Goal: Information Seeking & Learning: Learn about a topic

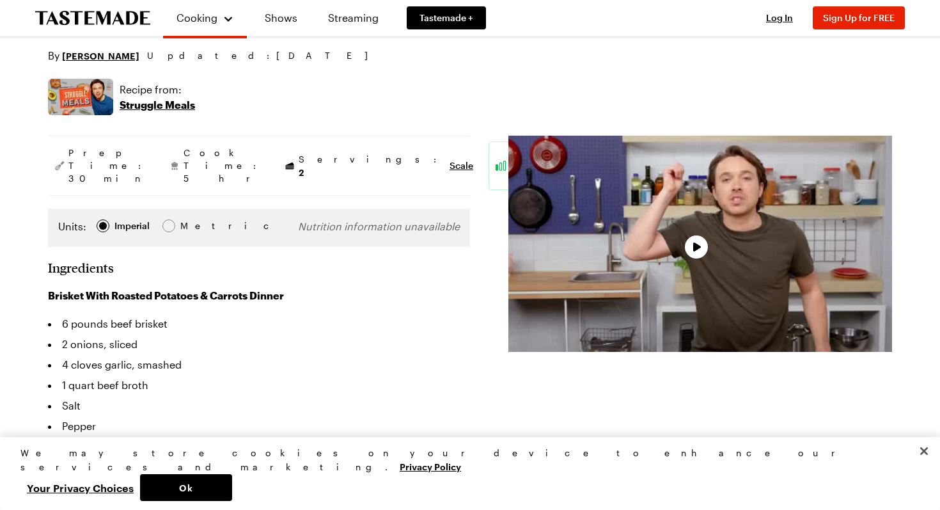
scroll to position [171, 0]
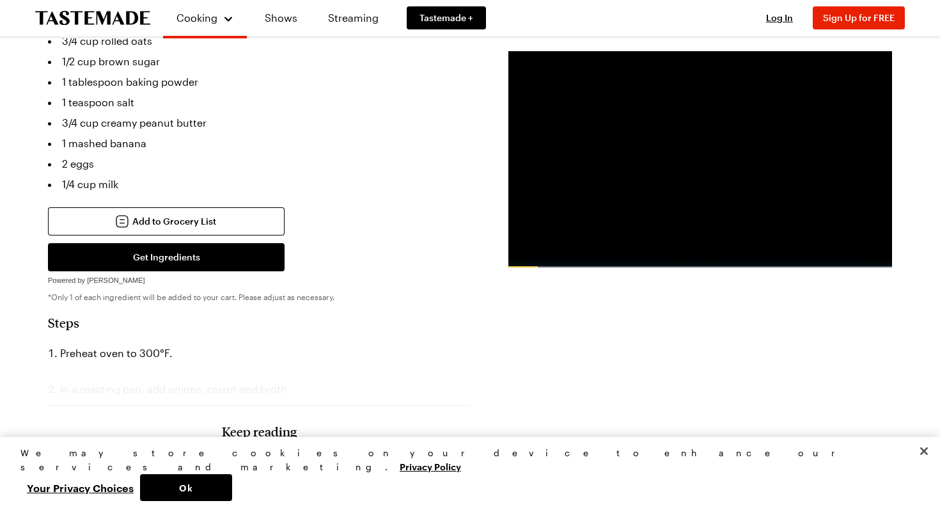
scroll to position [1154, 0]
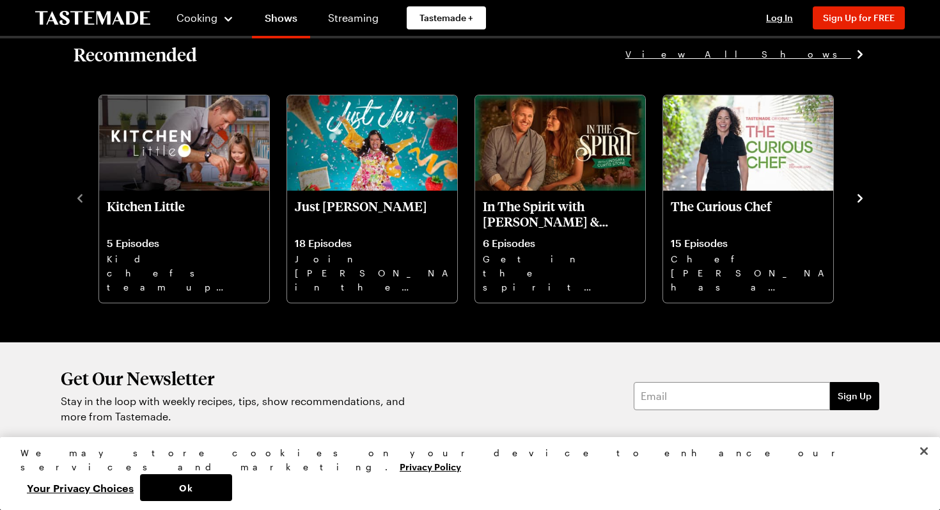
scroll to position [1785, 0]
